Goal: Navigation & Orientation: Find specific page/section

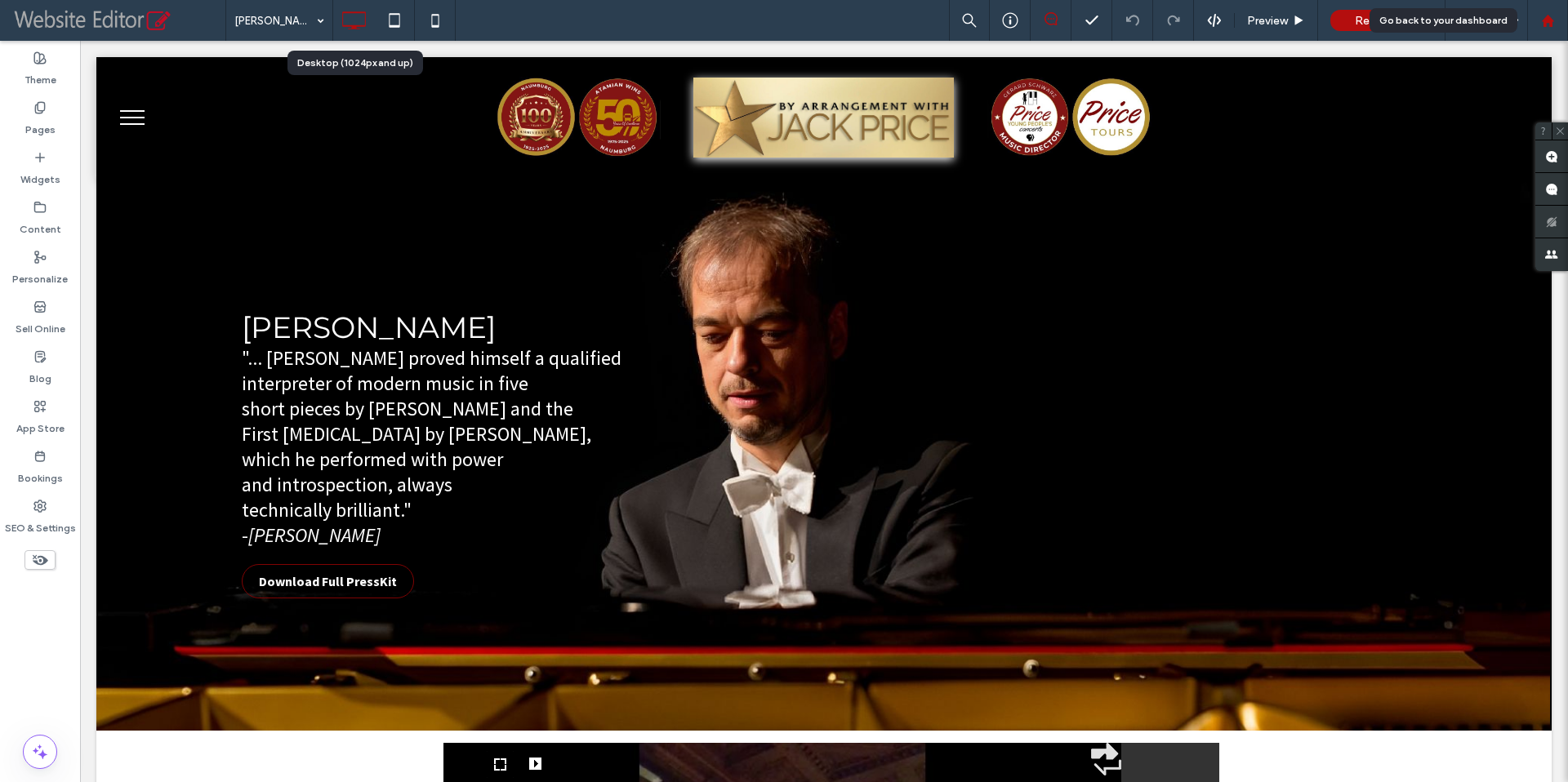
click at [1542, 19] on use at bounding box center [1547, 20] width 12 height 12
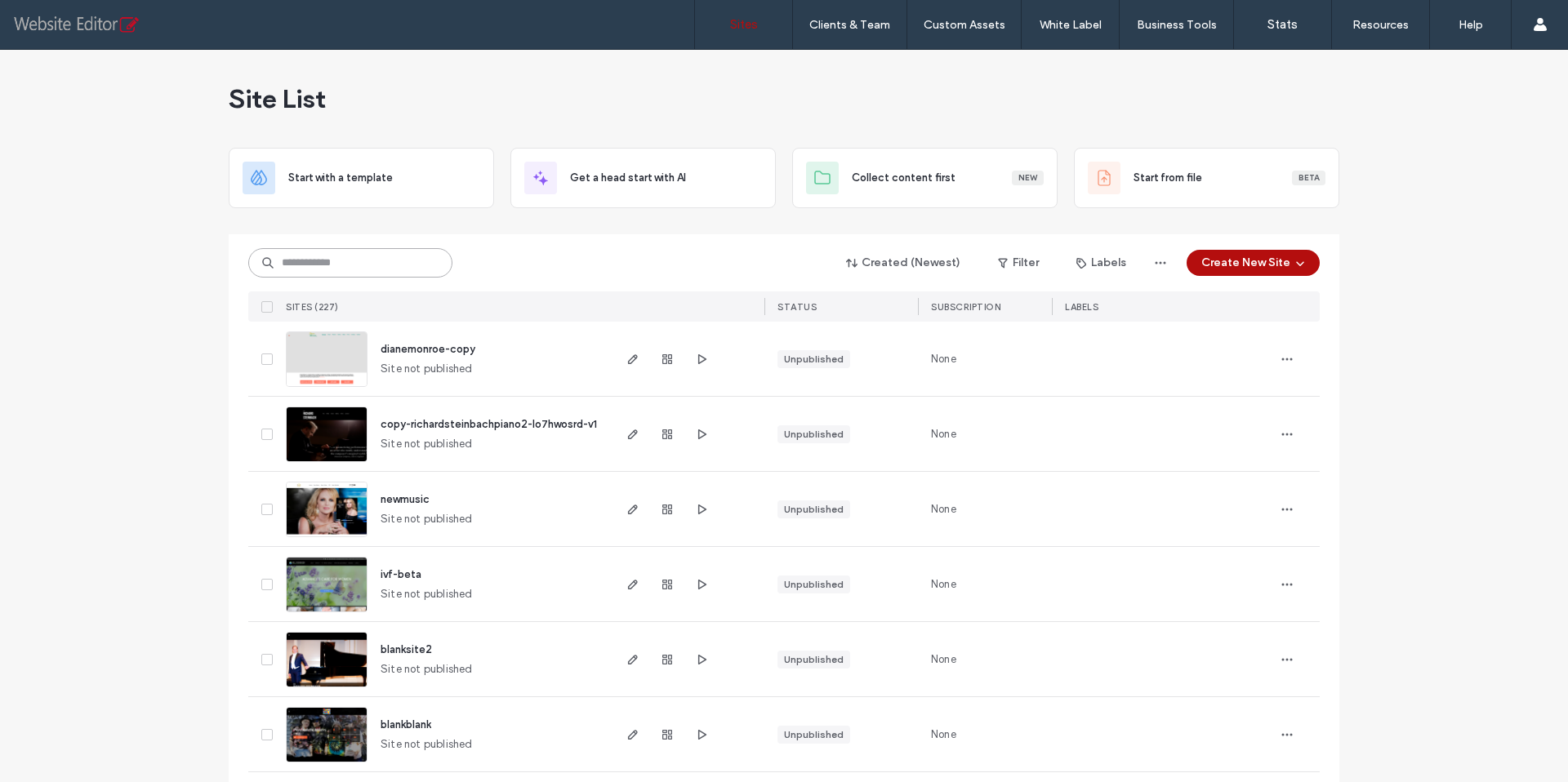
click at [320, 263] on input at bounding box center [350, 263] width 204 height 30
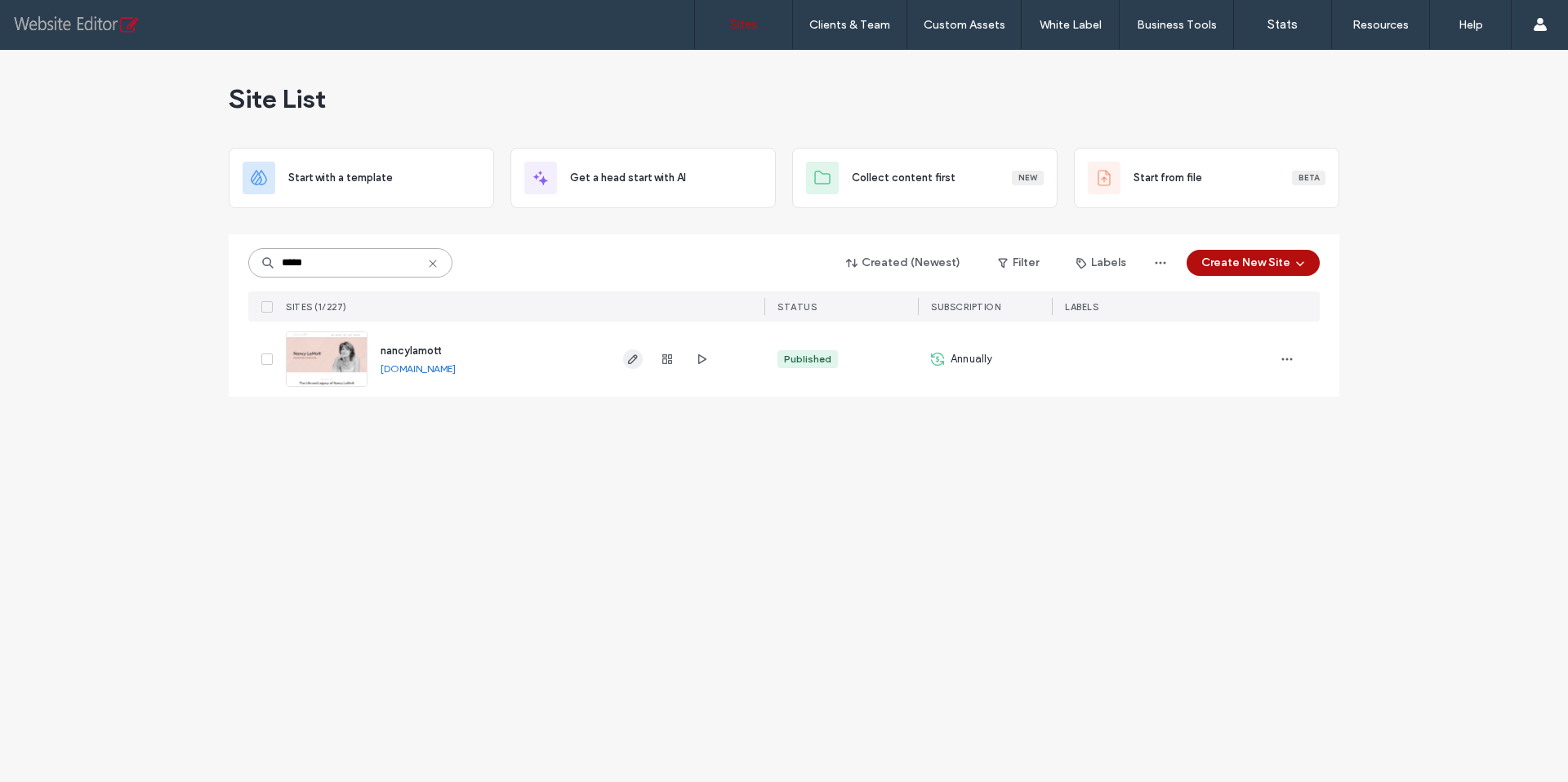
type input "*****"
click at [631, 361] on icon "button" at bounding box center [632, 359] width 13 height 13
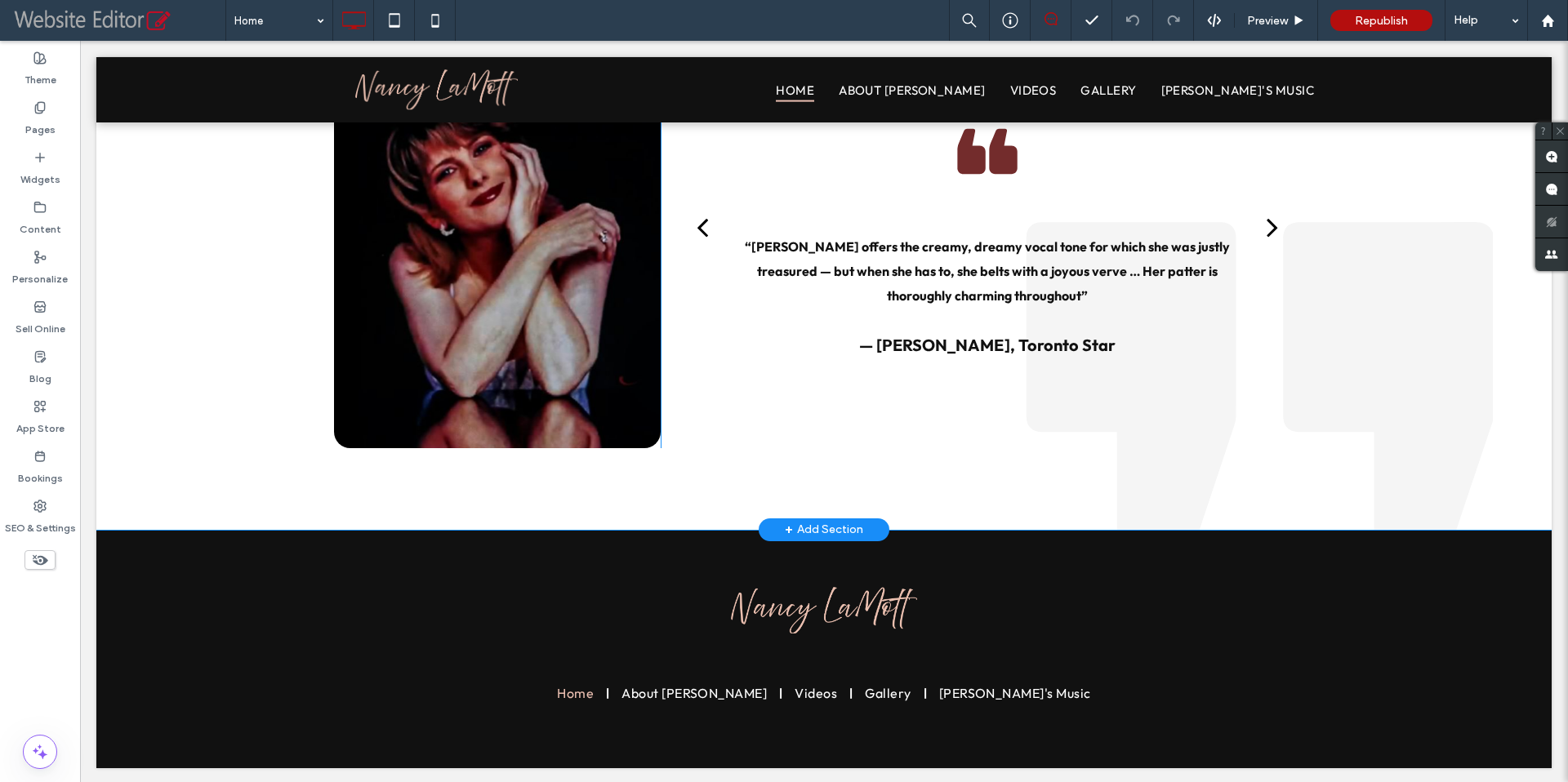
scroll to position [2450, 0]
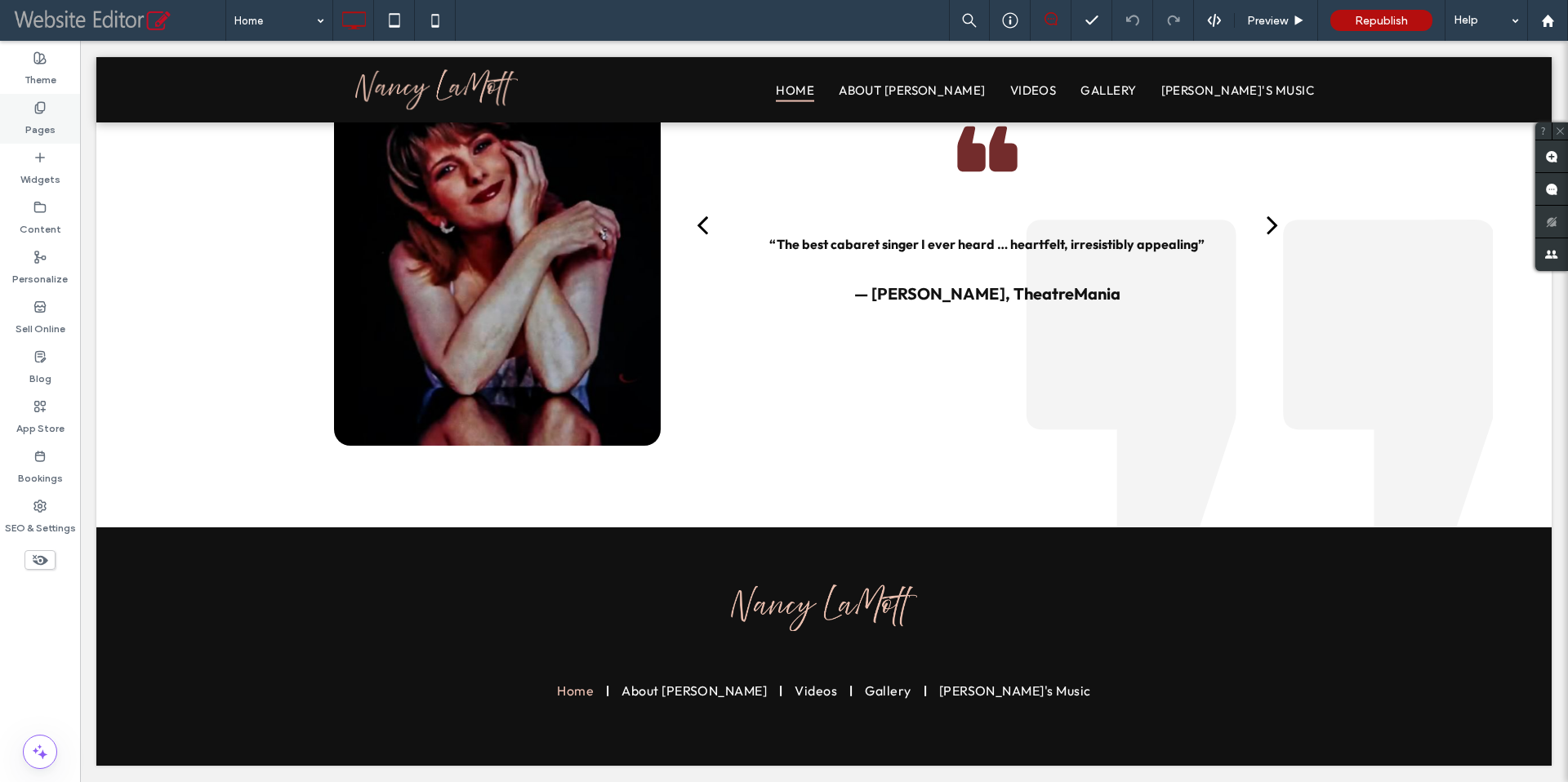
click at [44, 112] on icon at bounding box center [40, 107] width 13 height 13
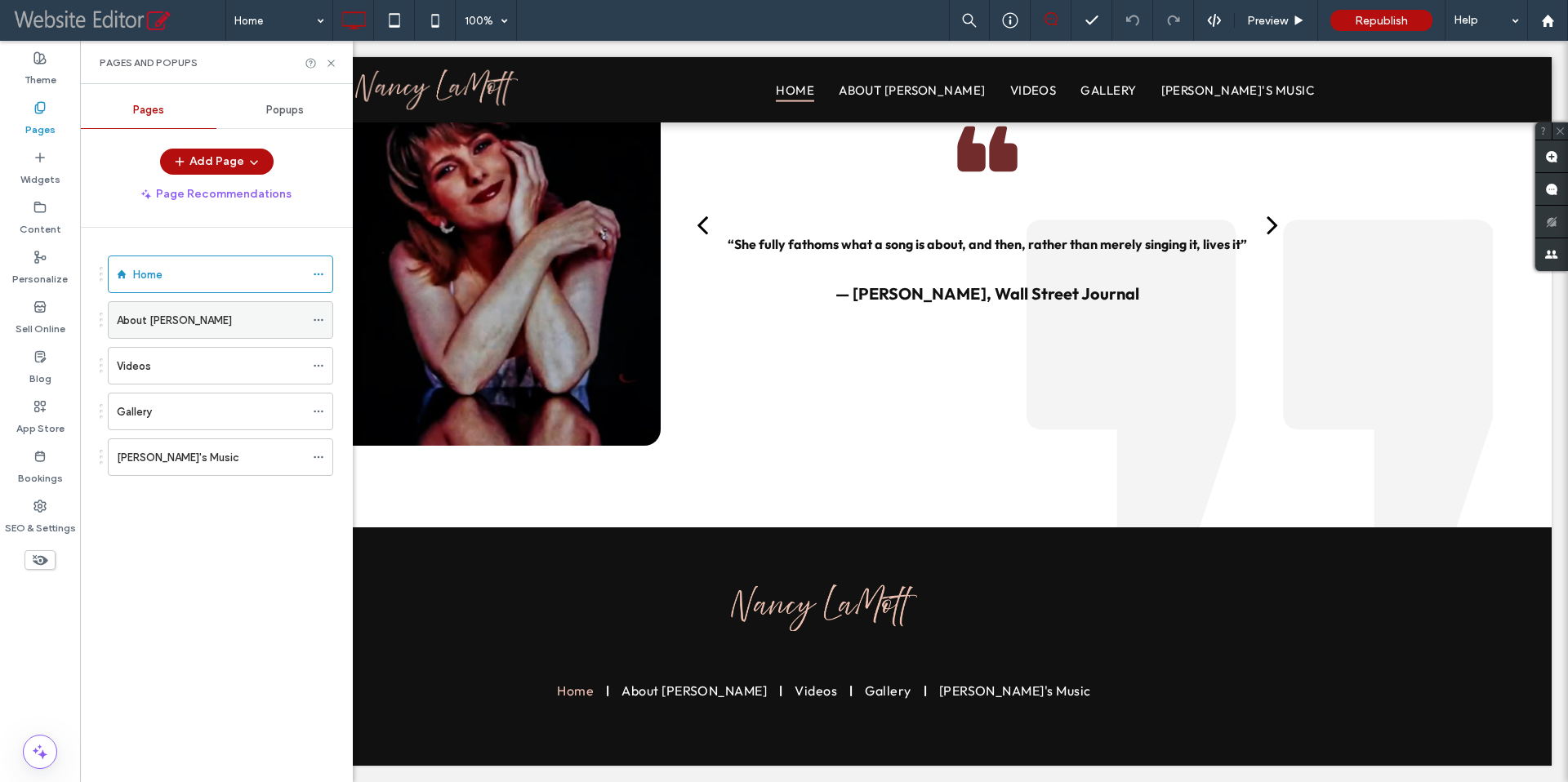
click at [154, 324] on label "About Nancy" at bounding box center [175, 320] width 115 height 29
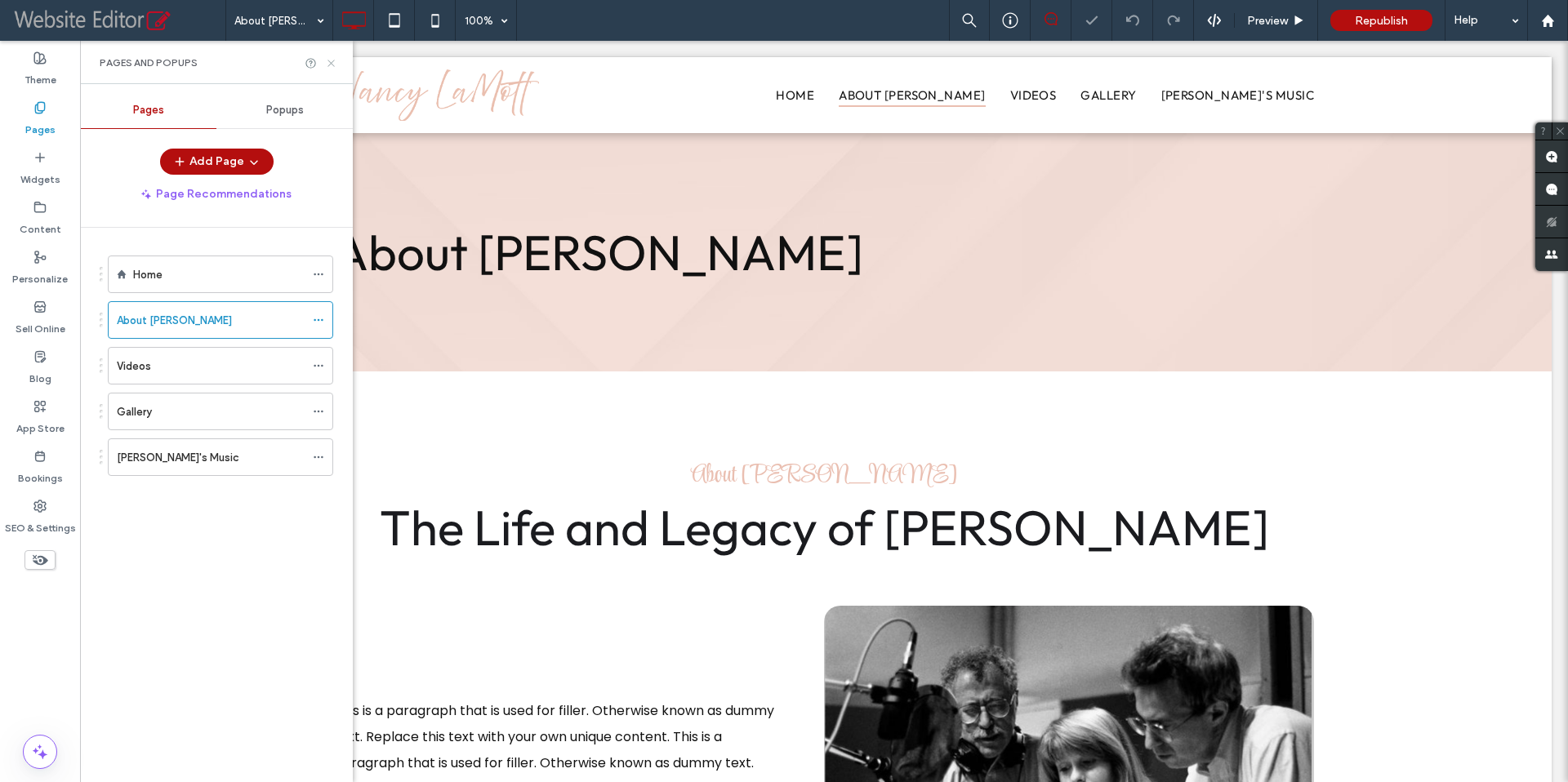
click at [328, 62] on icon at bounding box center [331, 64] width 12 height 12
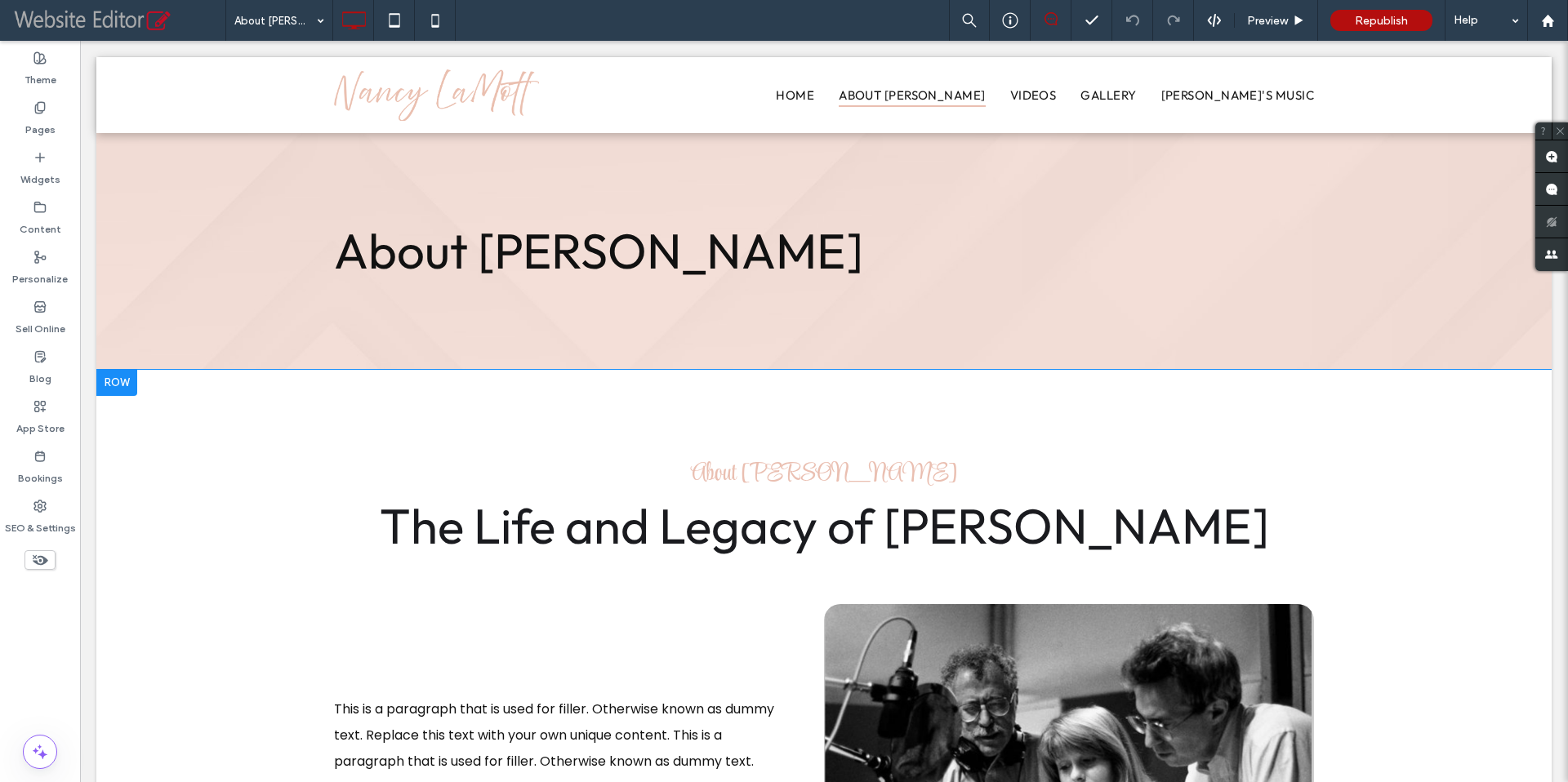
scroll to position [2, 0]
click at [45, 117] on label "Pages" at bounding box center [40, 125] width 30 height 23
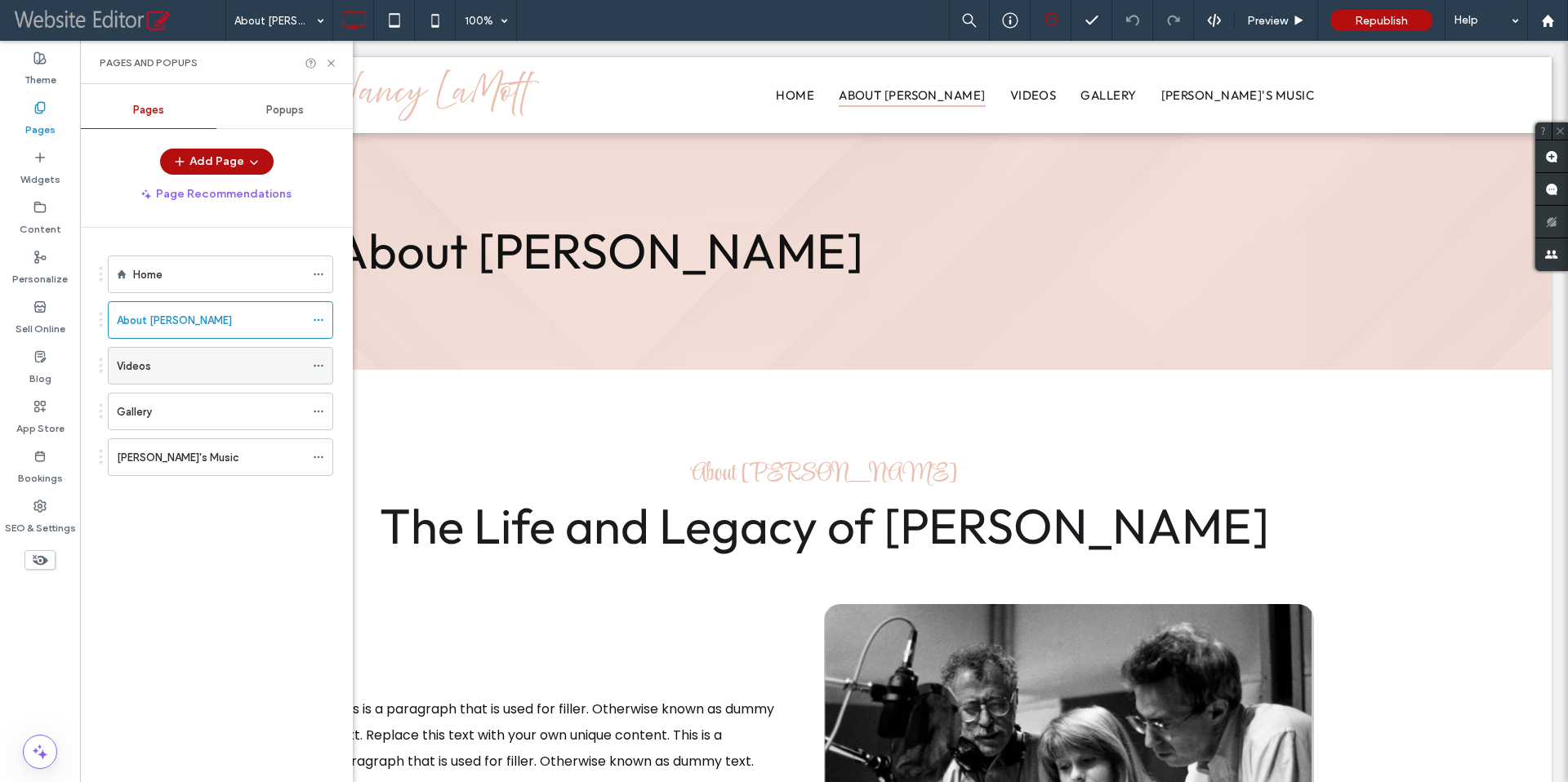
click at [153, 365] on div "Videos" at bounding box center [211, 366] width 188 height 17
click at [334, 65] on icon at bounding box center [331, 64] width 12 height 12
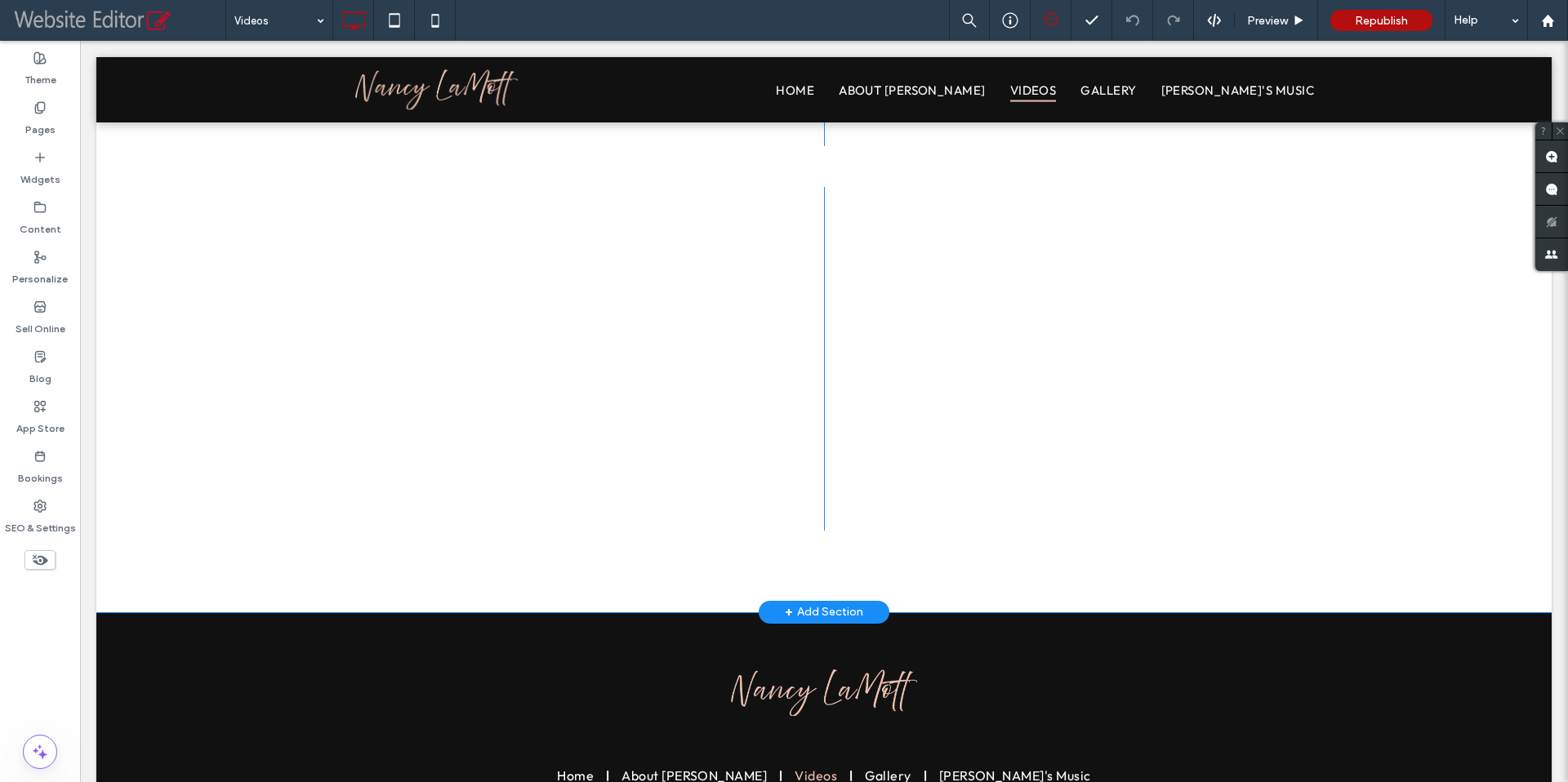
scroll to position [1056, 0]
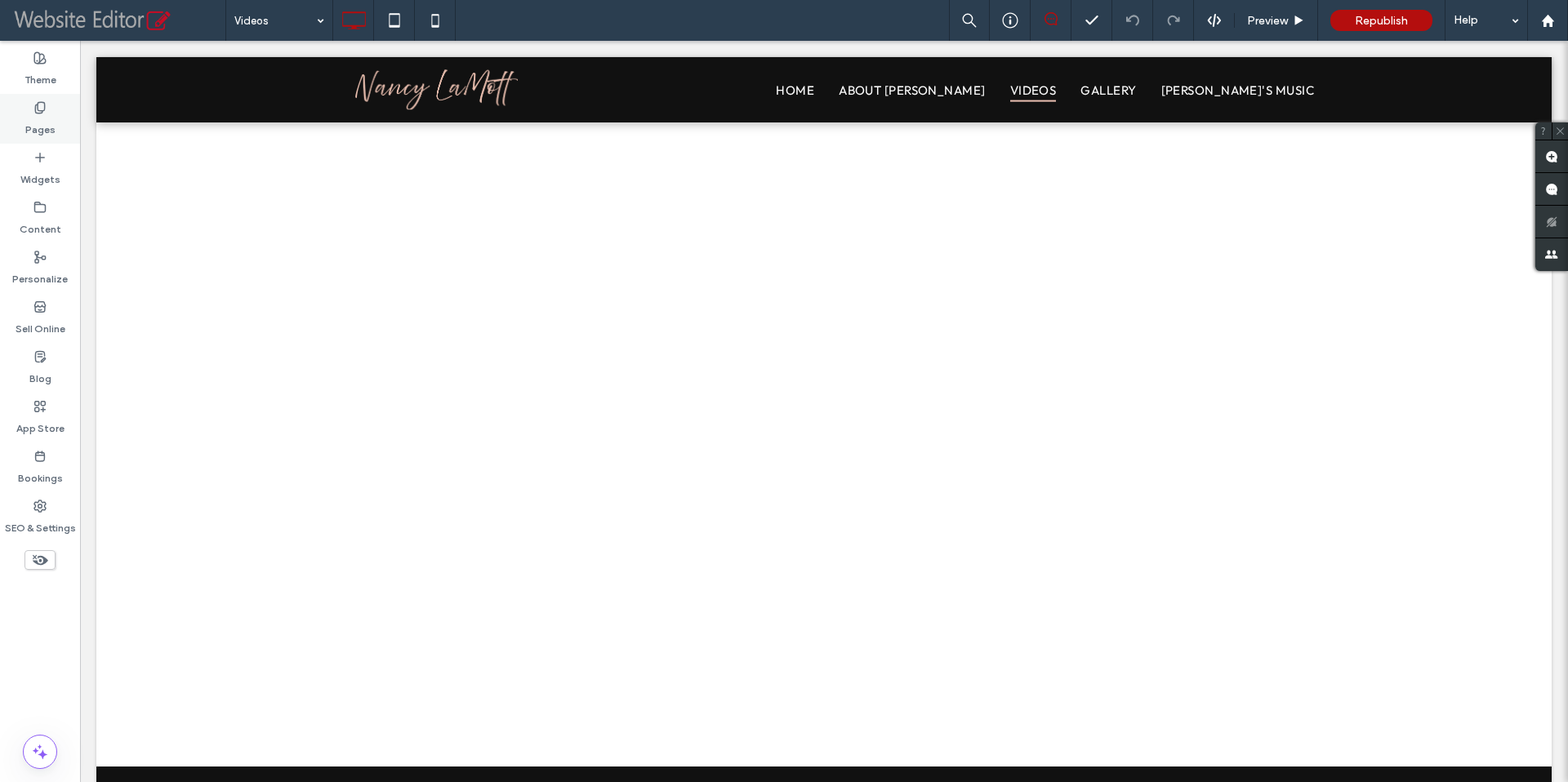
click at [25, 119] on label "Pages" at bounding box center [40, 125] width 30 height 23
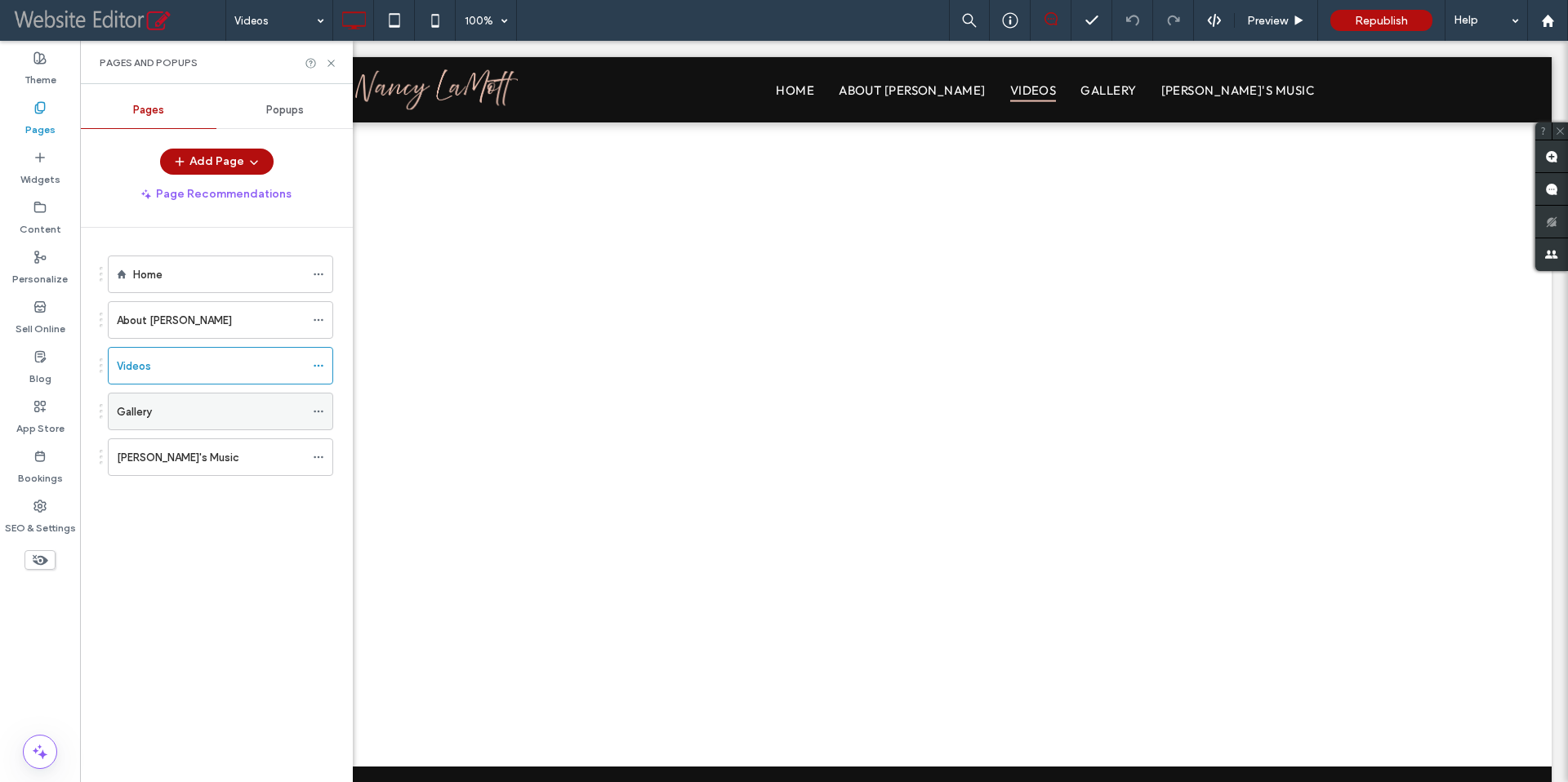
click at [192, 419] on div "Gallery" at bounding box center [211, 411] width 188 height 17
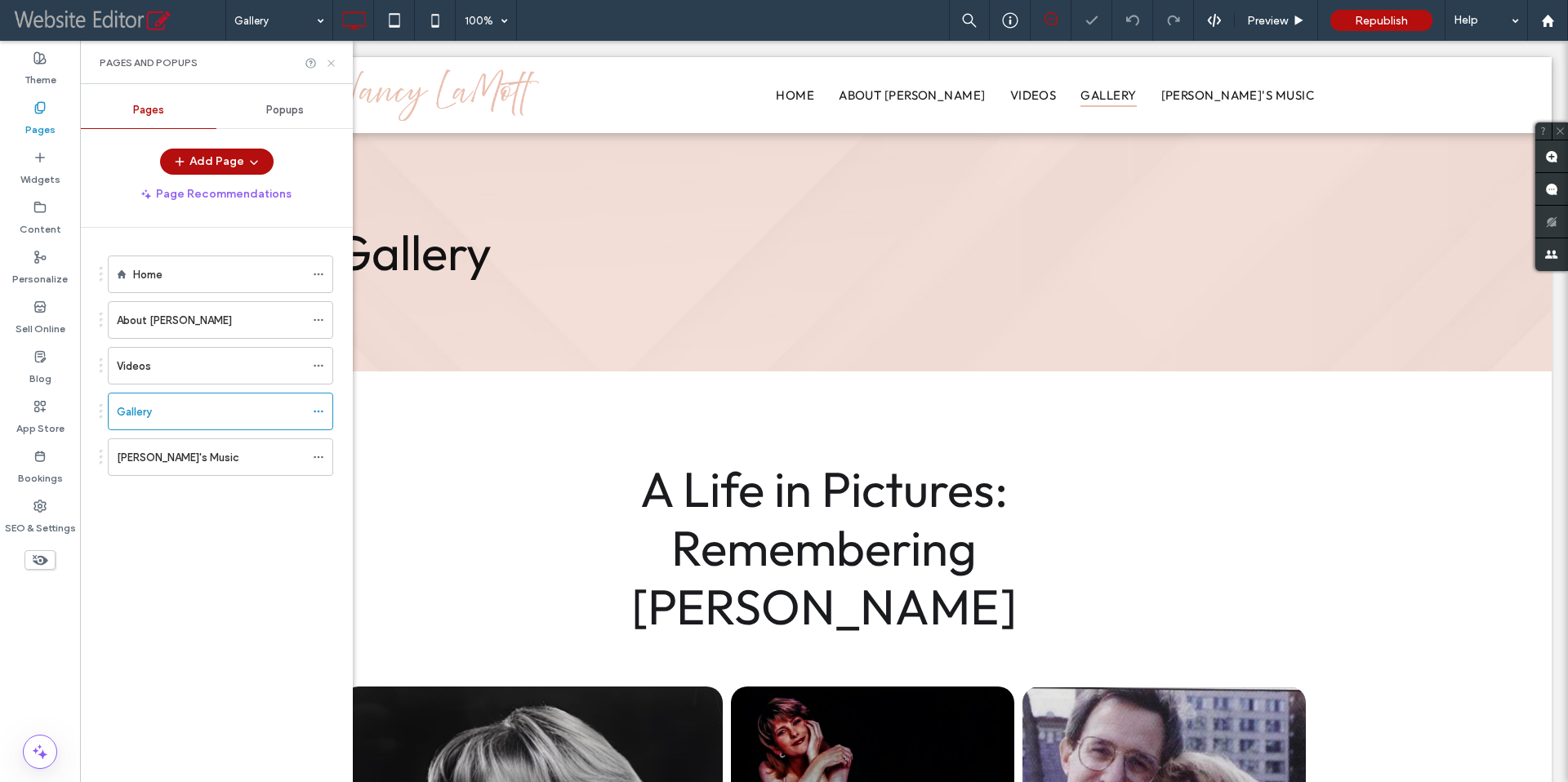
drag, startPoint x: 330, startPoint y: 66, endPoint x: 249, endPoint y: 52, distance: 82.2
click at [330, 66] on icon at bounding box center [331, 64] width 12 height 12
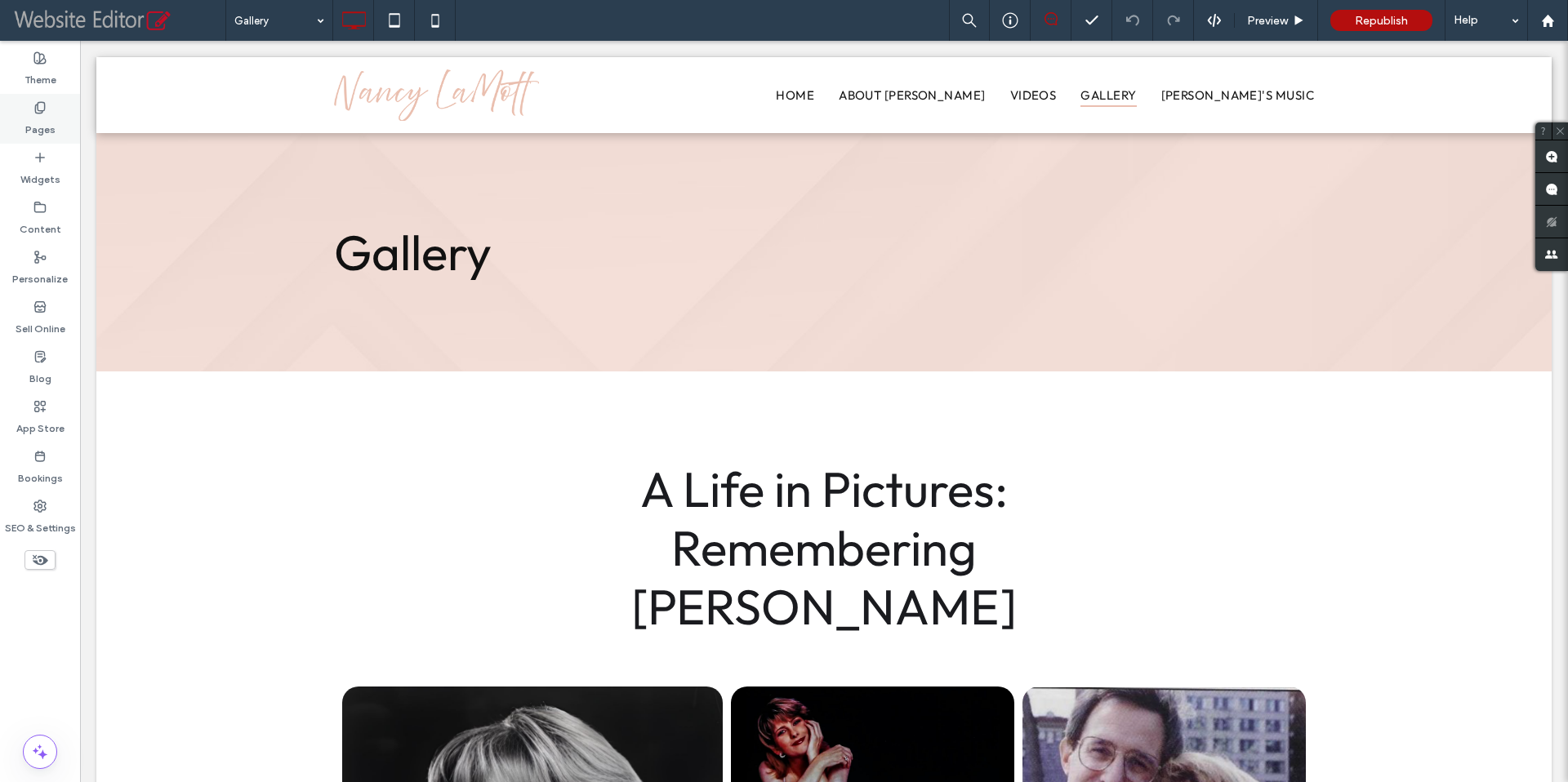
click at [23, 107] on div "Pages" at bounding box center [40, 119] width 80 height 50
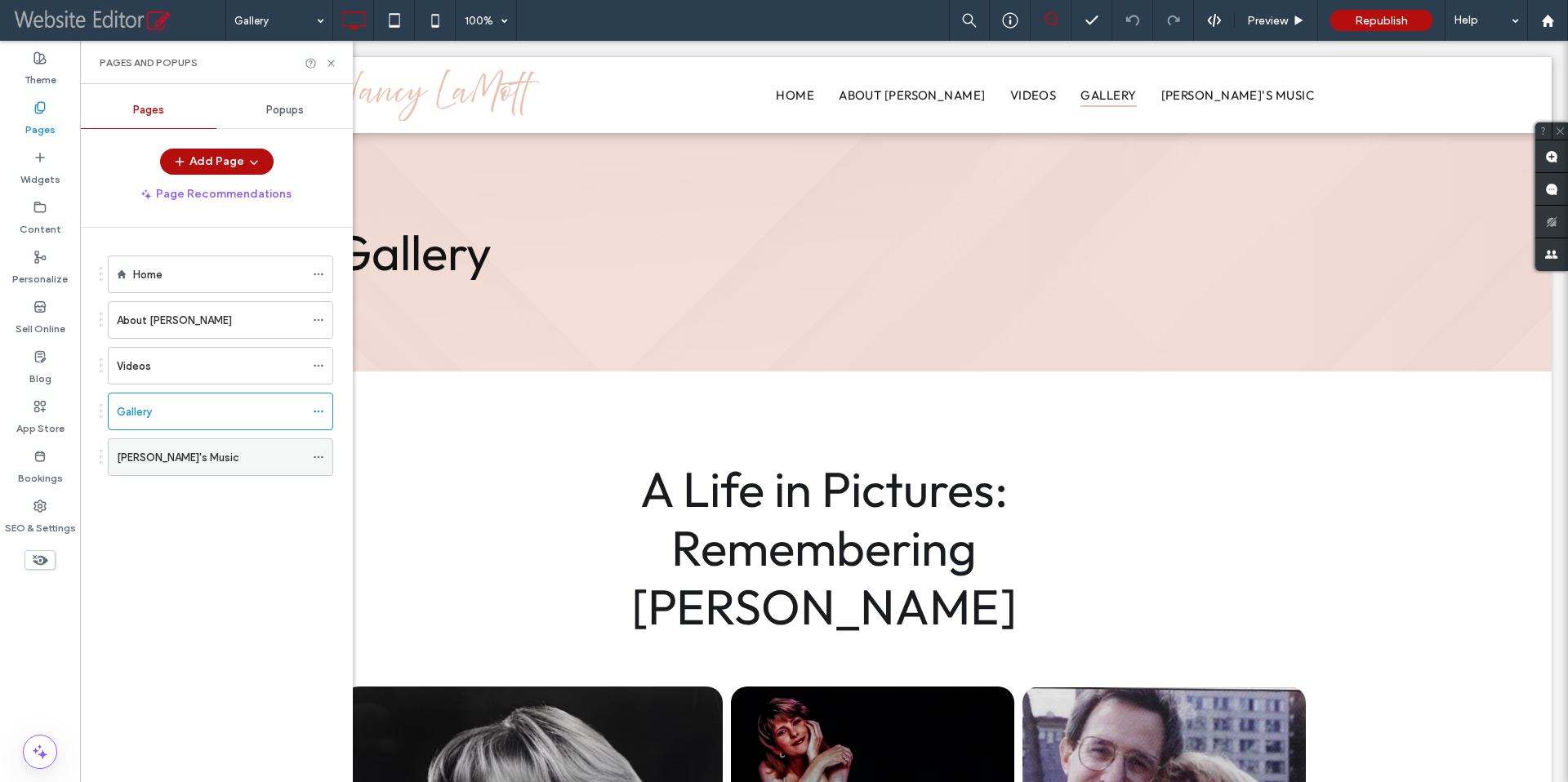
click at [181, 451] on label "Nancy's Music" at bounding box center [178, 457] width 122 height 29
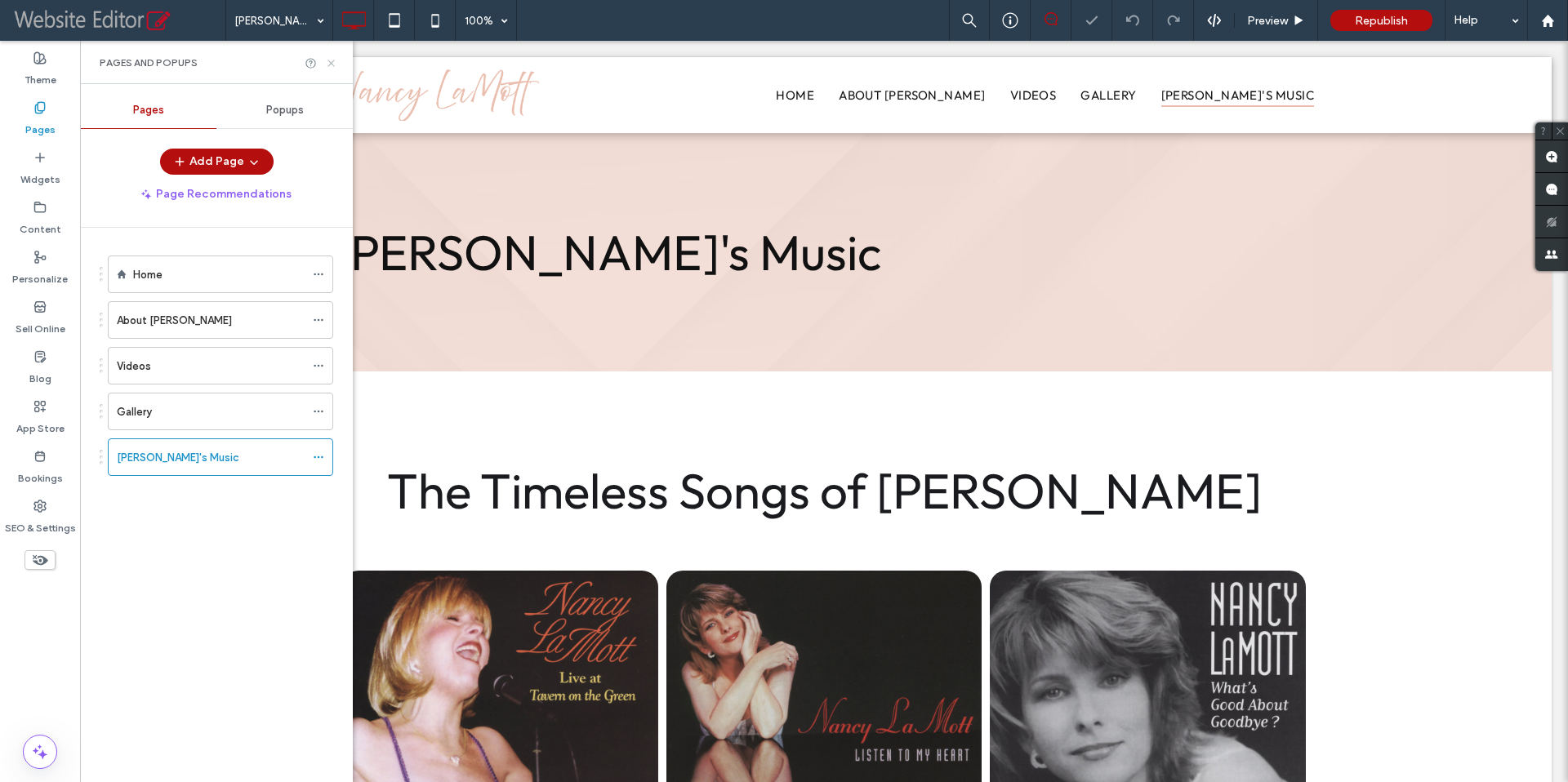
click at [332, 67] on icon at bounding box center [331, 64] width 12 height 12
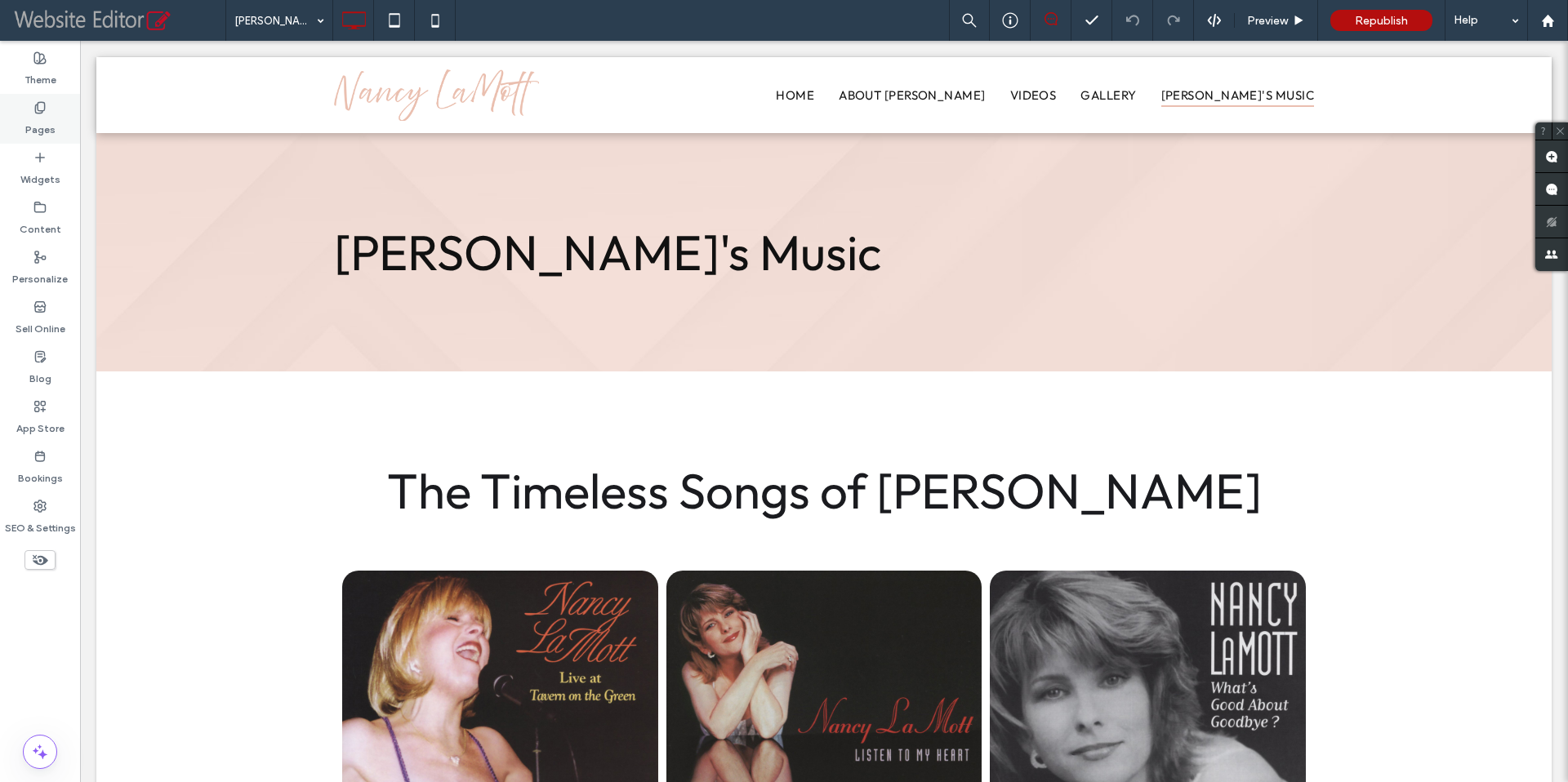
click at [48, 112] on div "Pages" at bounding box center [40, 119] width 80 height 50
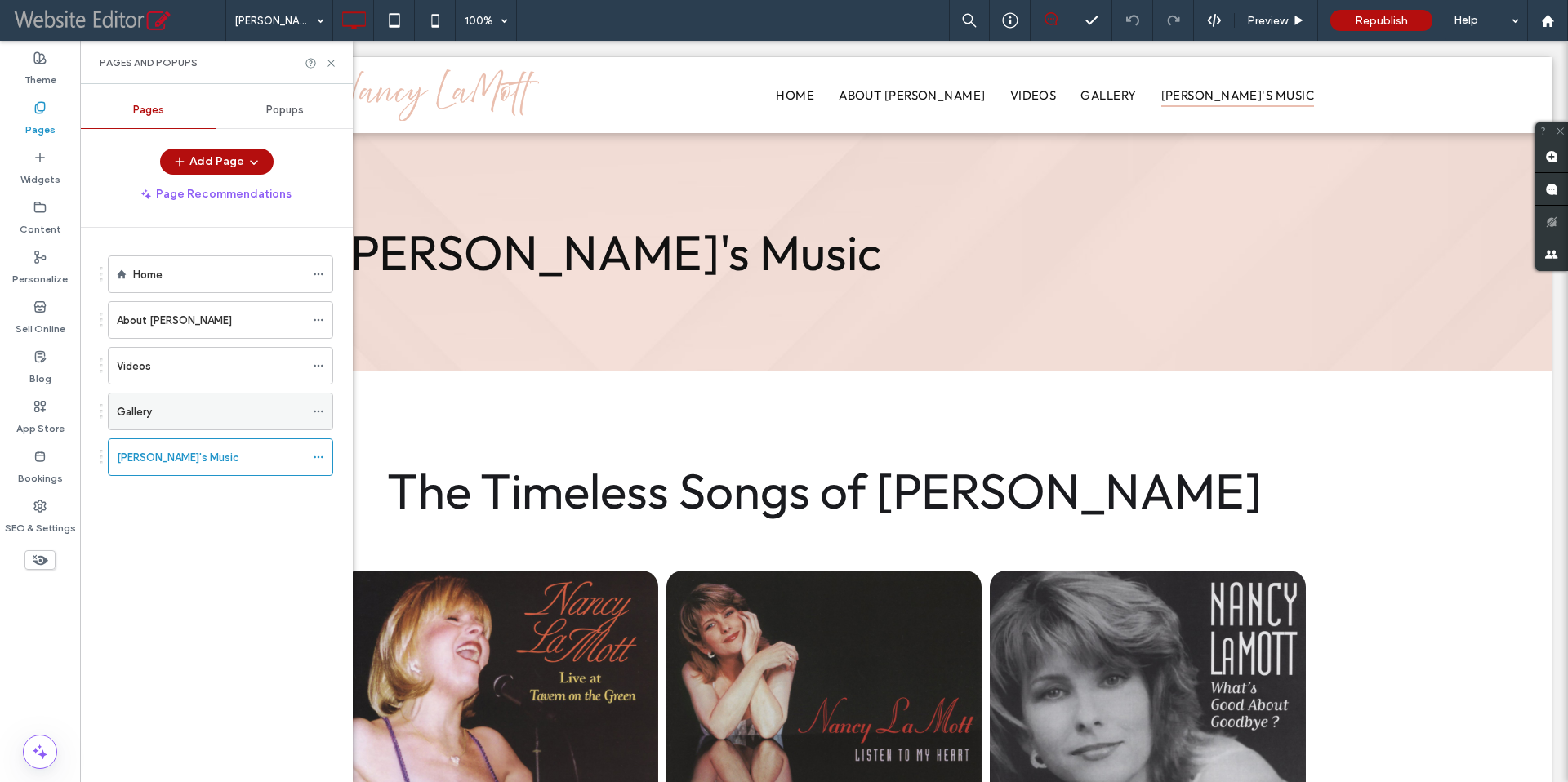
click at [183, 409] on div "Gallery" at bounding box center [211, 411] width 188 height 17
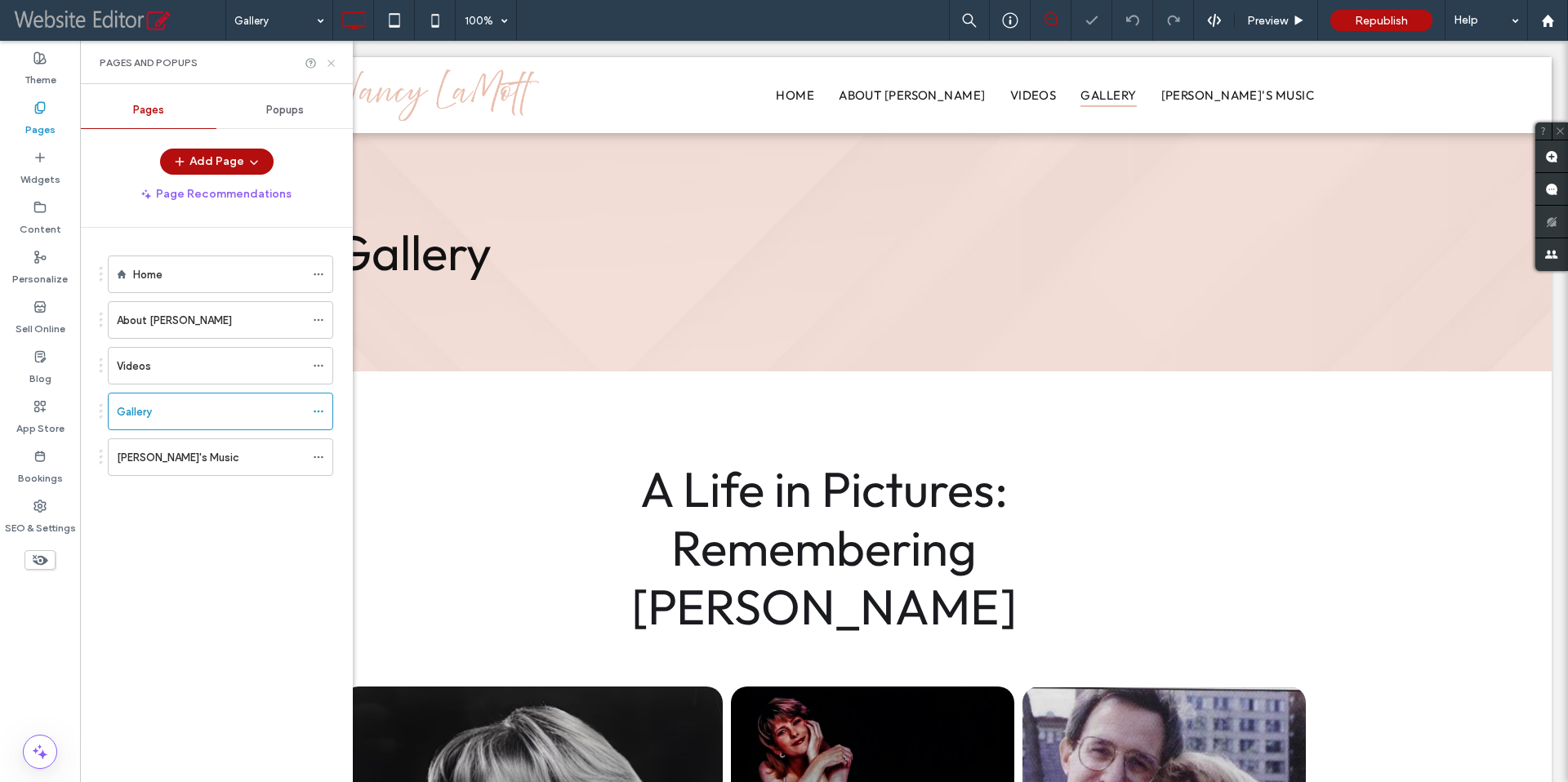
click at [330, 63] on use at bounding box center [331, 63] width 7 height 7
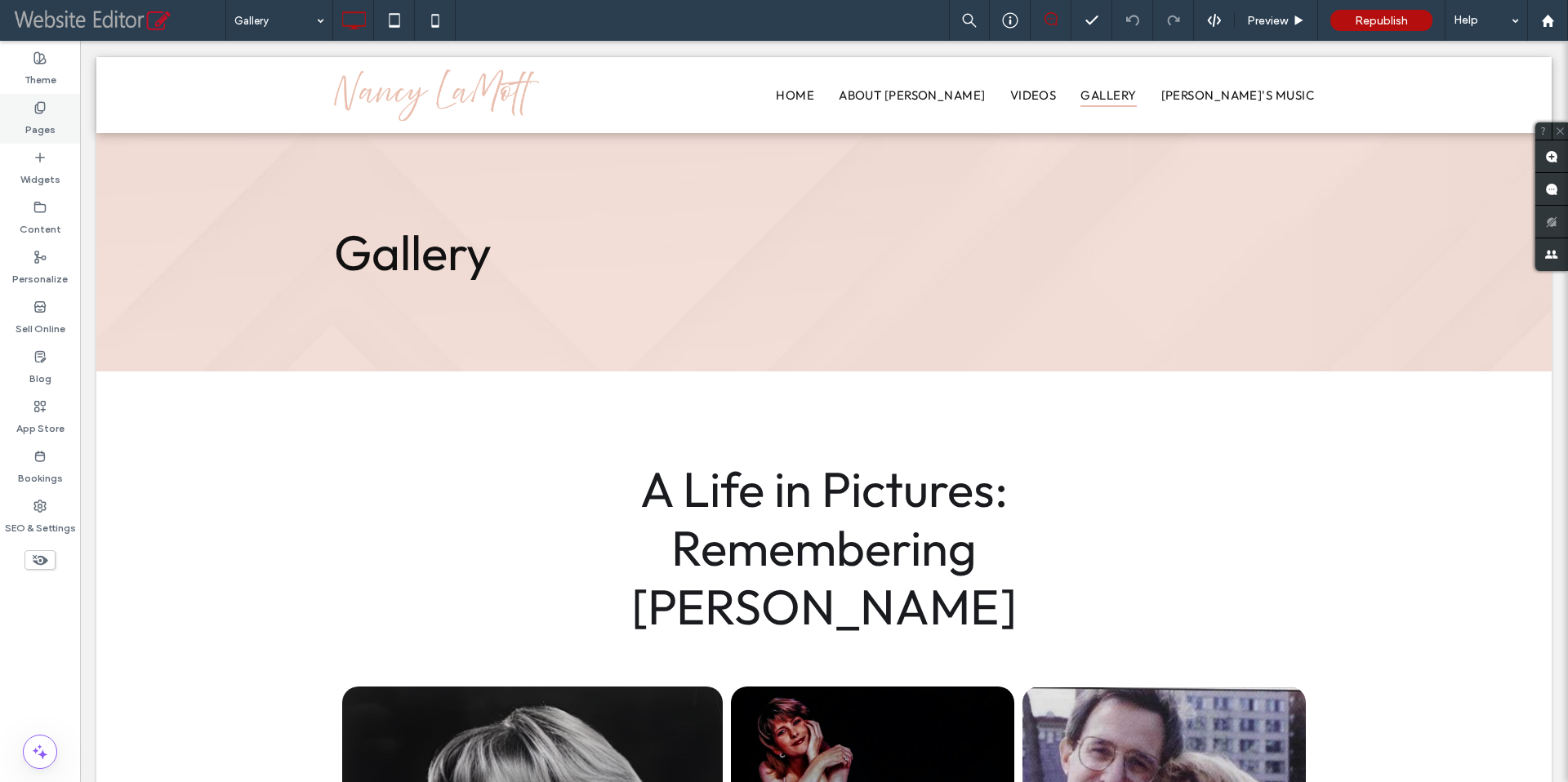
click at [41, 125] on label "Pages" at bounding box center [40, 125] width 30 height 23
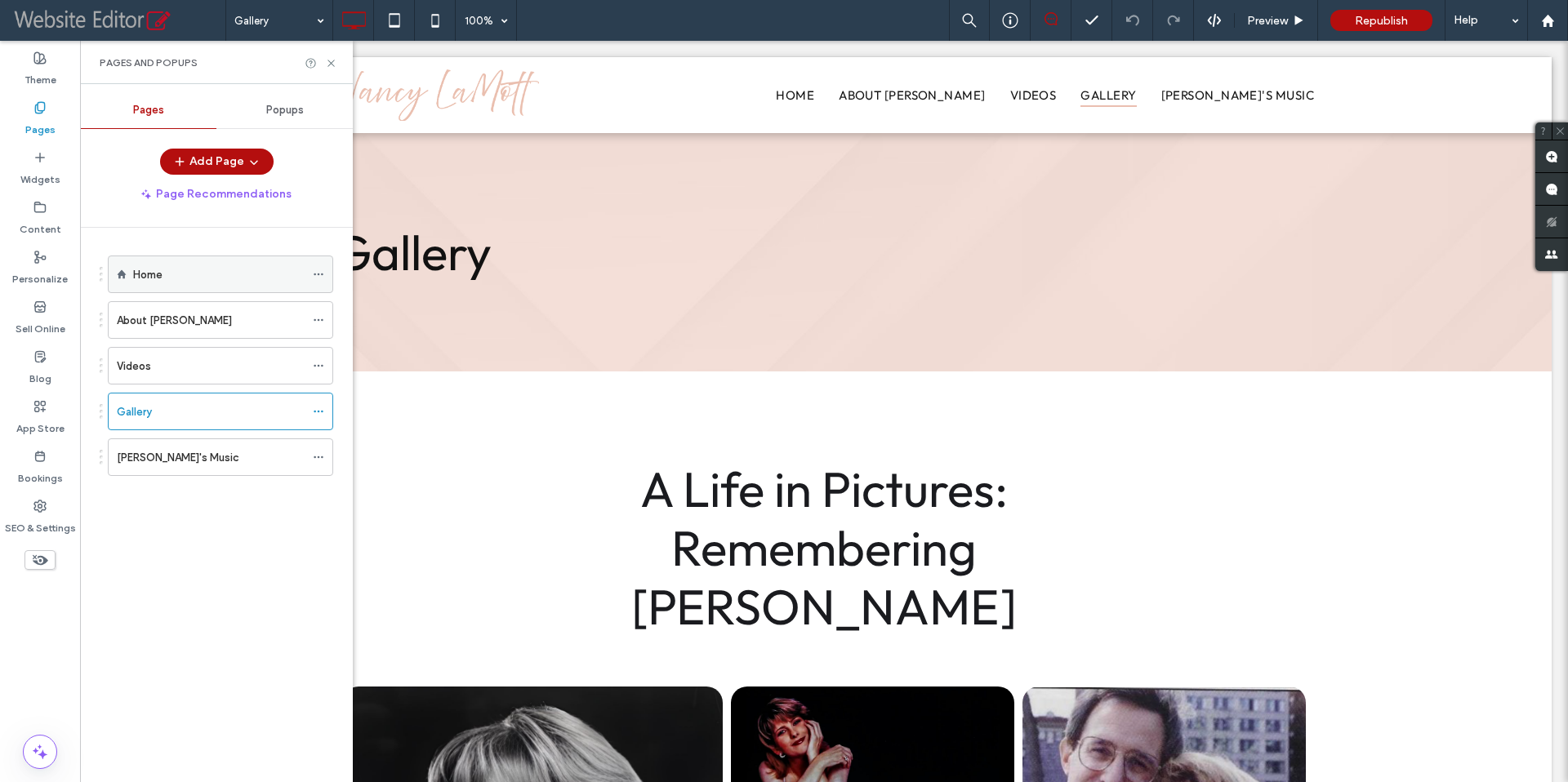
click at [154, 269] on label "Home" at bounding box center [148, 274] width 30 height 29
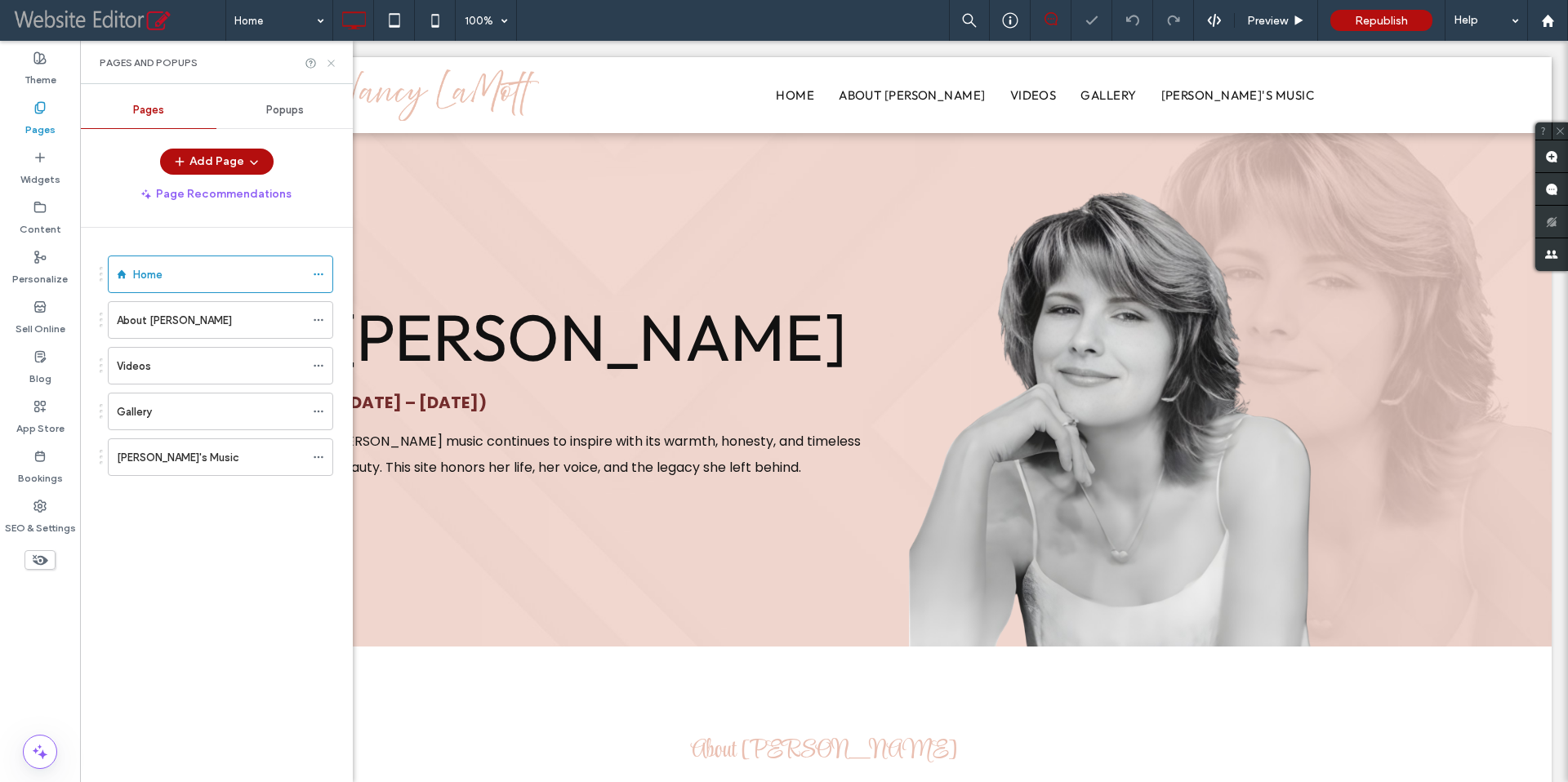
click at [328, 62] on icon at bounding box center [331, 64] width 12 height 12
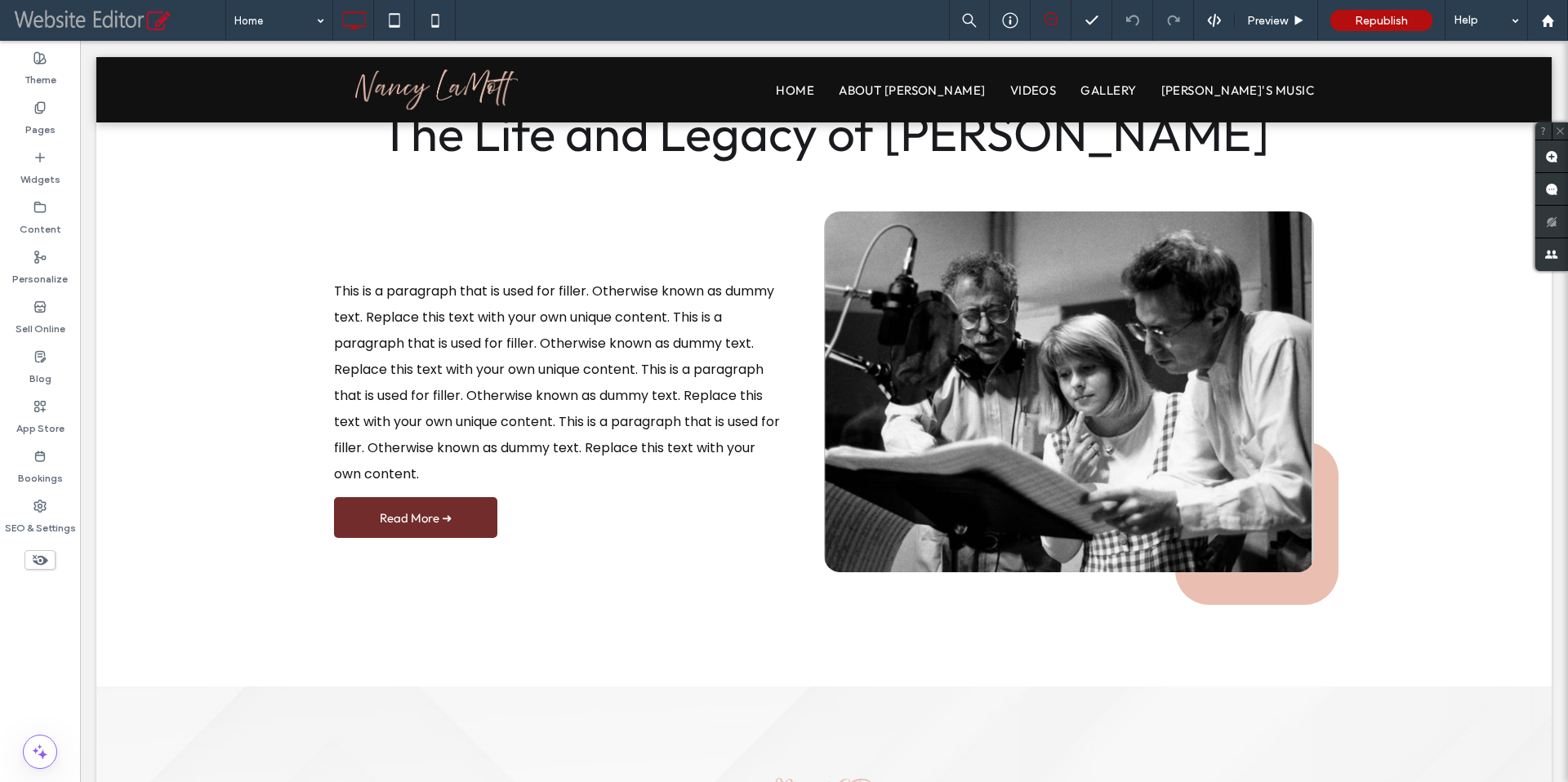
scroll to position [676, 0]
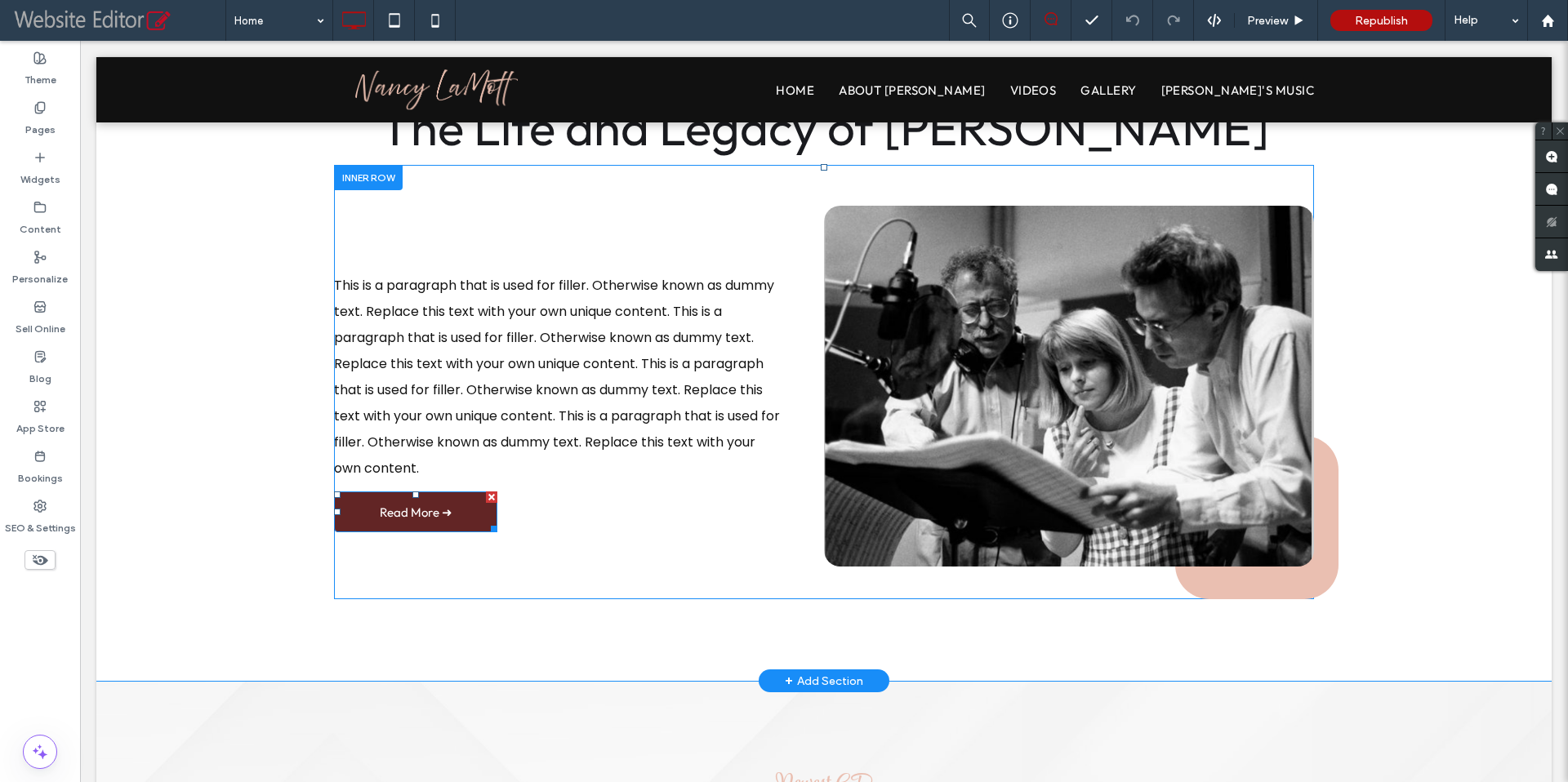
click at [429, 516] on span "Read More ➜" at bounding box center [415, 513] width 73 height 16
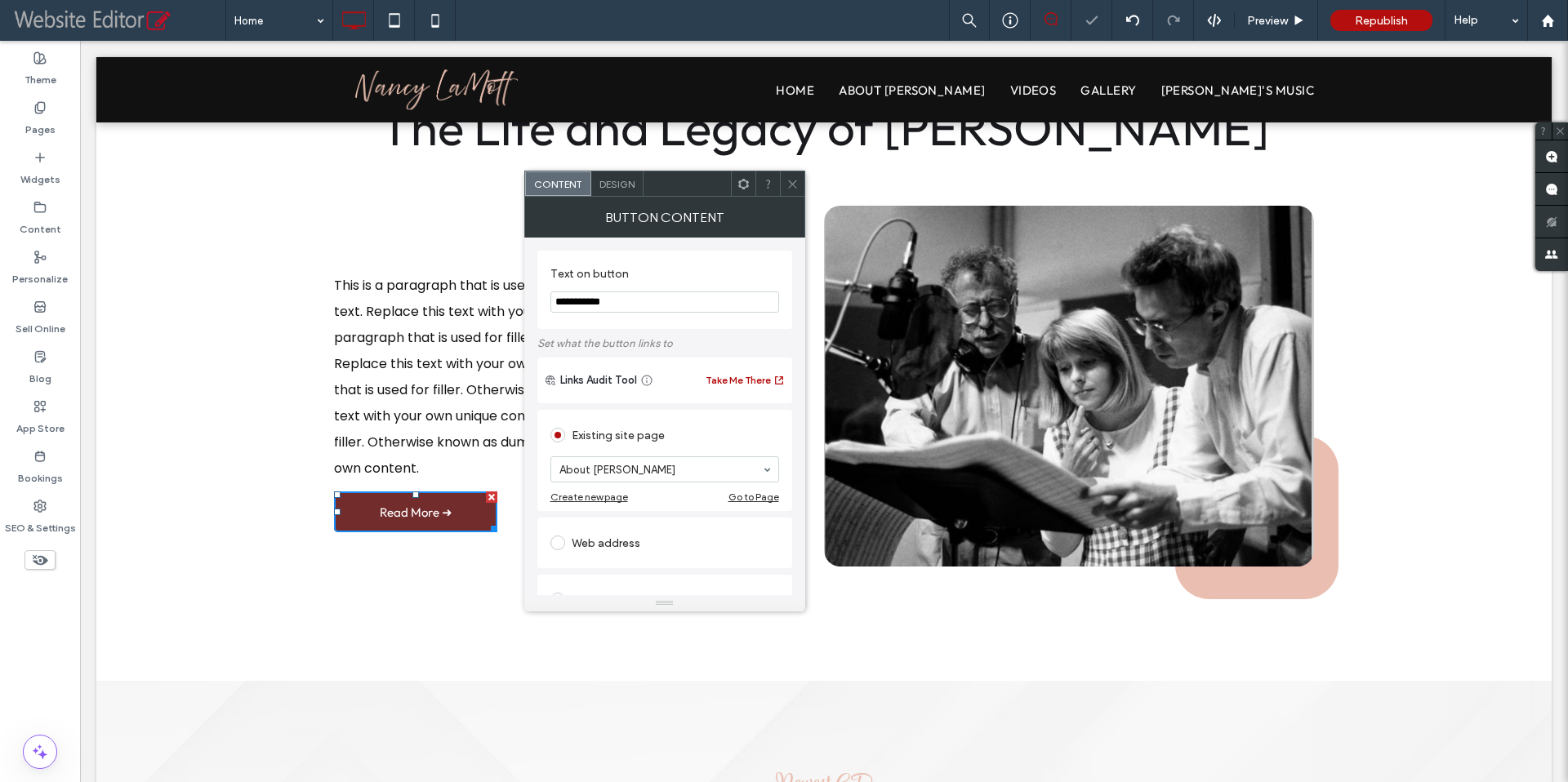
click at [791, 185] on icon at bounding box center [792, 184] width 12 height 12
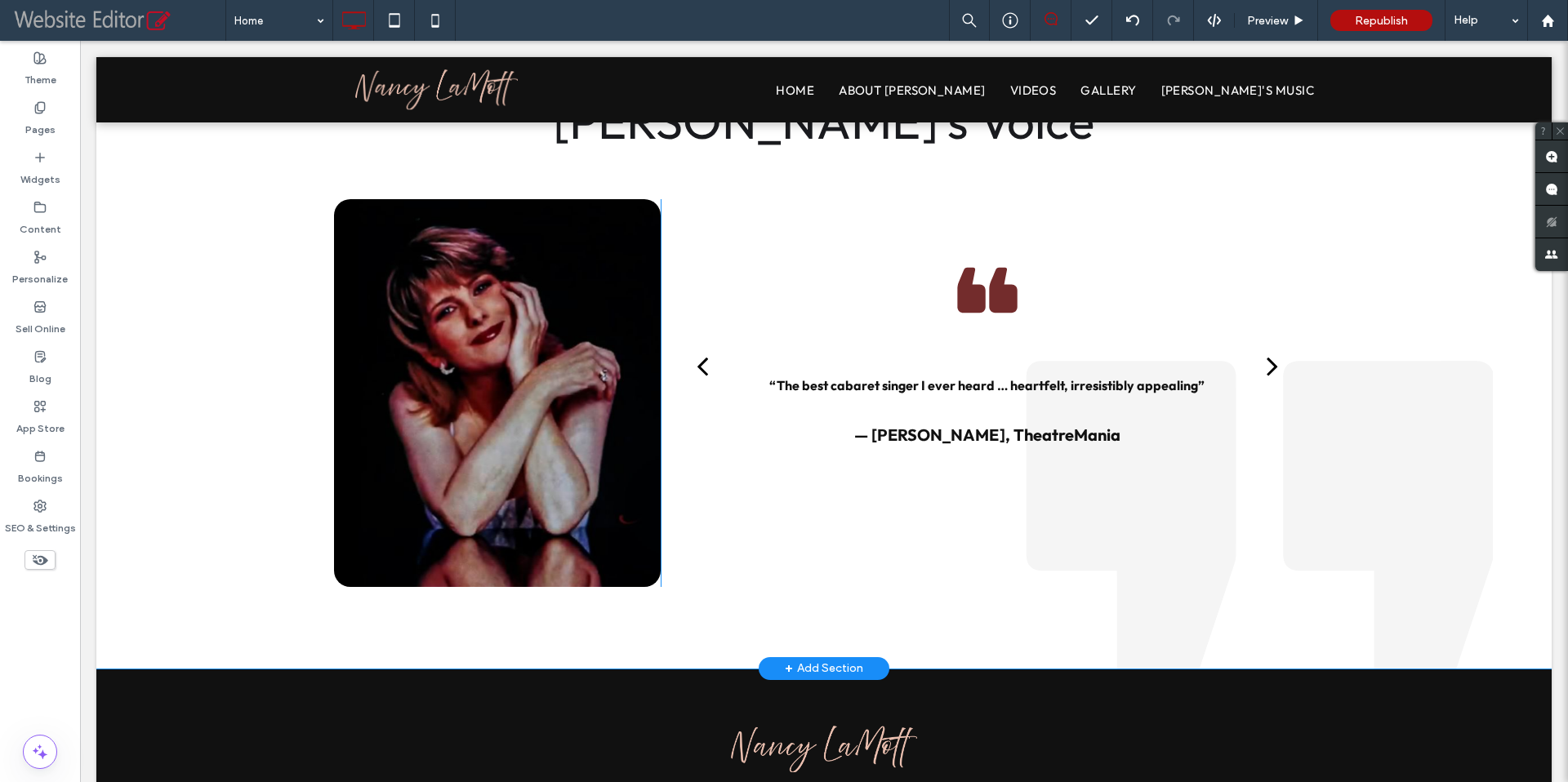
scroll to position [2308, 0]
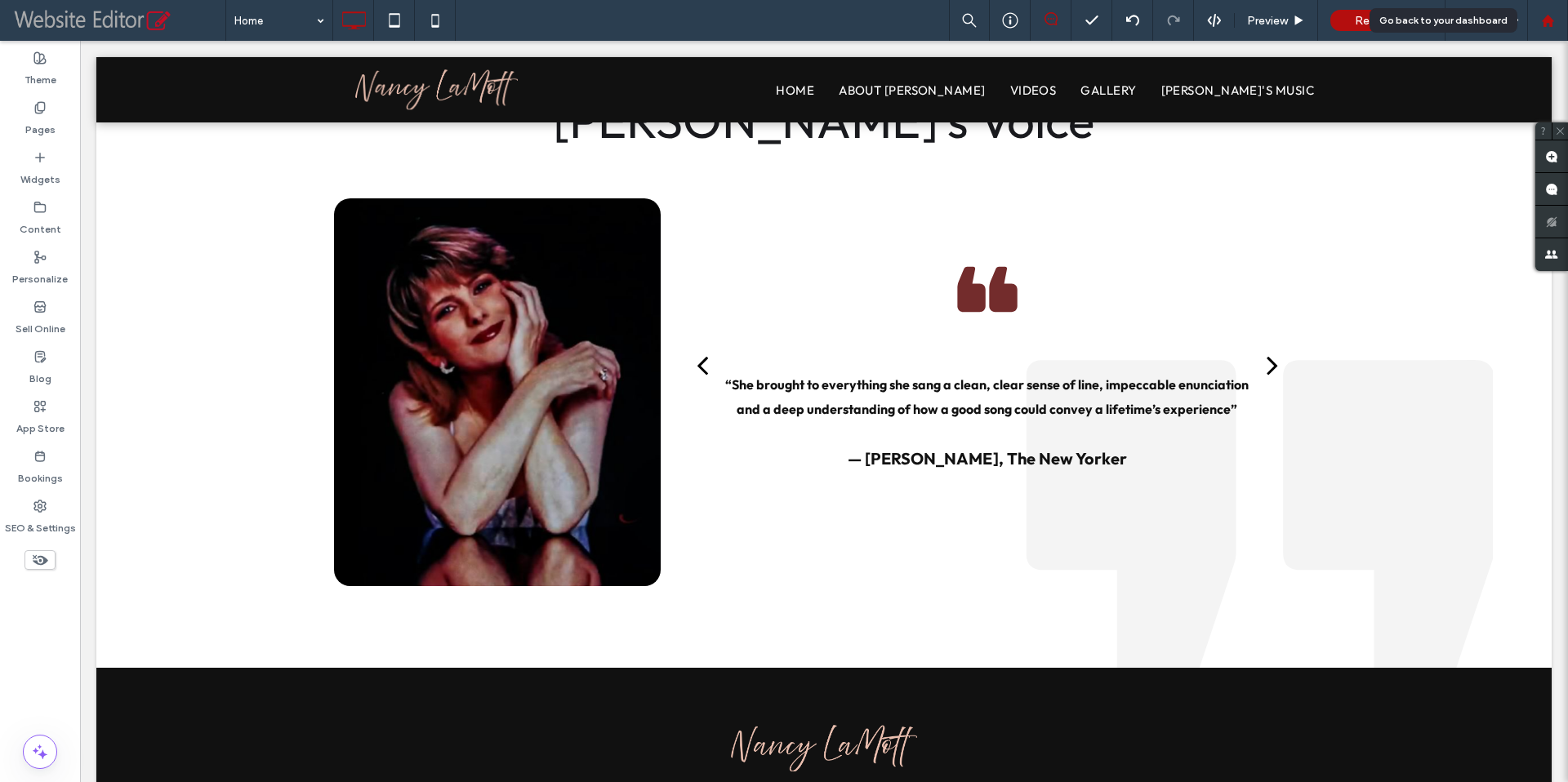
click at [1541, 25] on icon at bounding box center [1548, 21] width 14 height 14
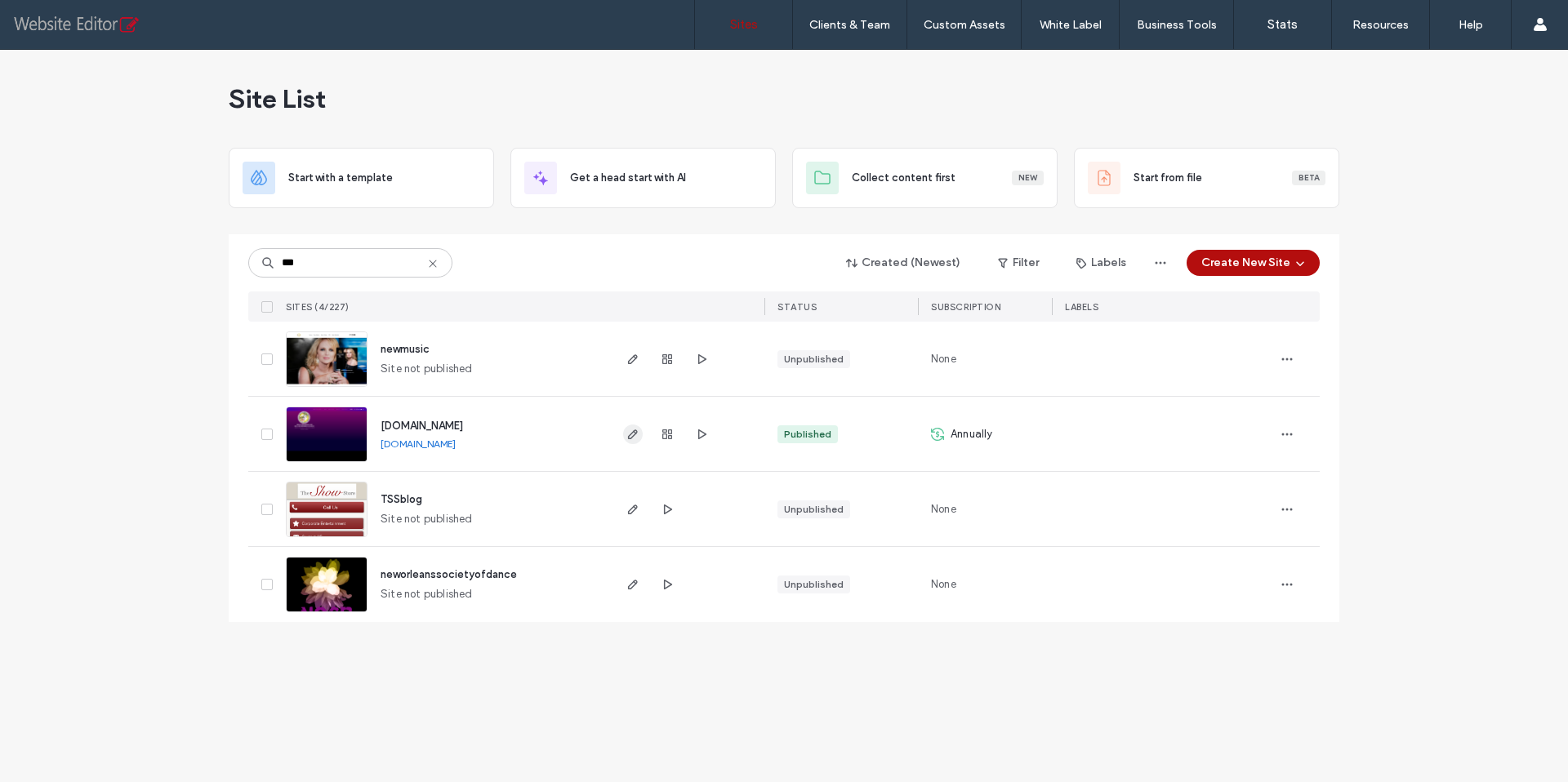
type input "***"
click at [630, 434] on use "button" at bounding box center [633, 434] width 10 height 10
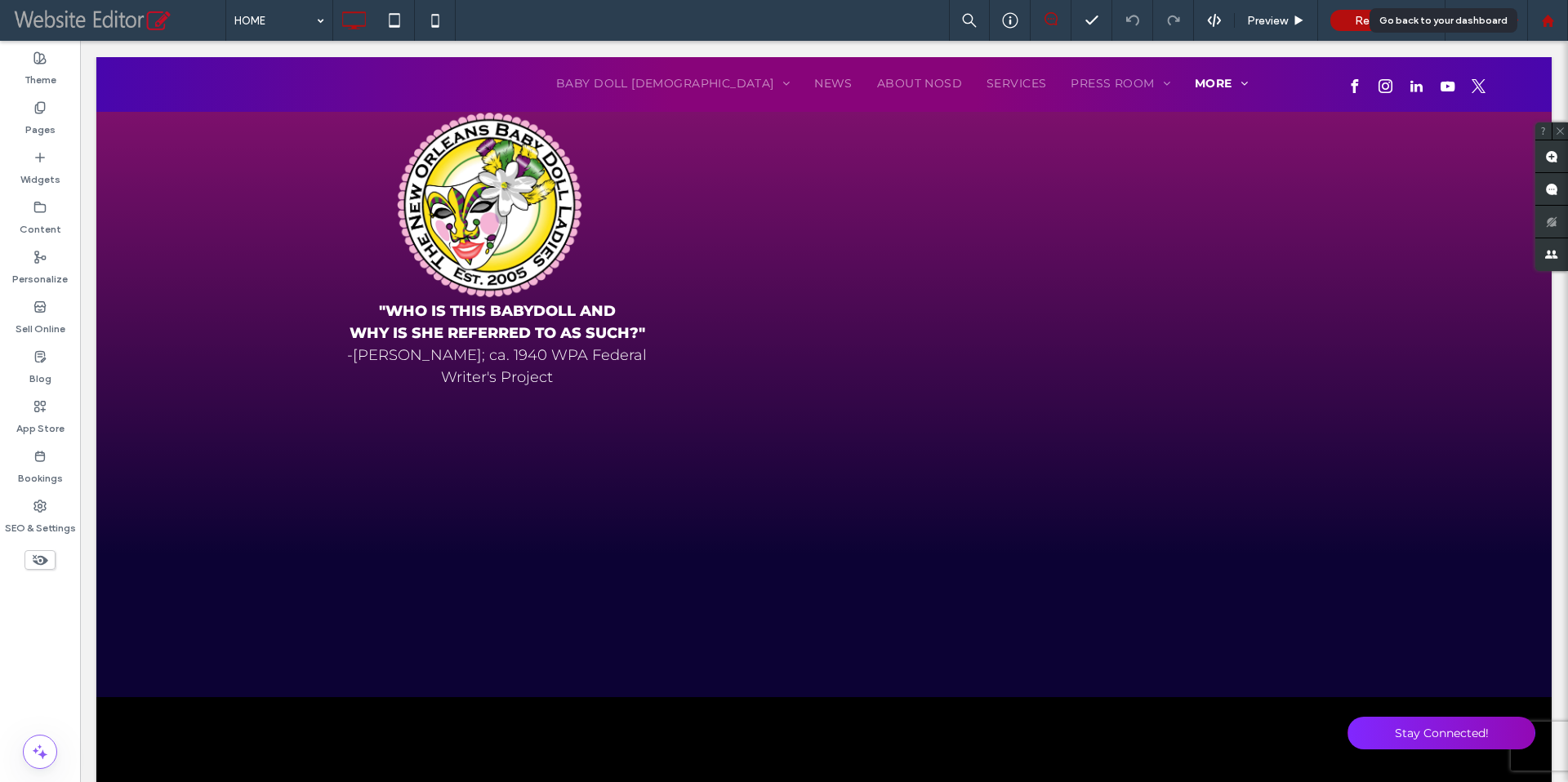
click at [1550, 24] on use at bounding box center [1547, 20] width 12 height 12
